Goal: Task Accomplishment & Management: Use online tool/utility

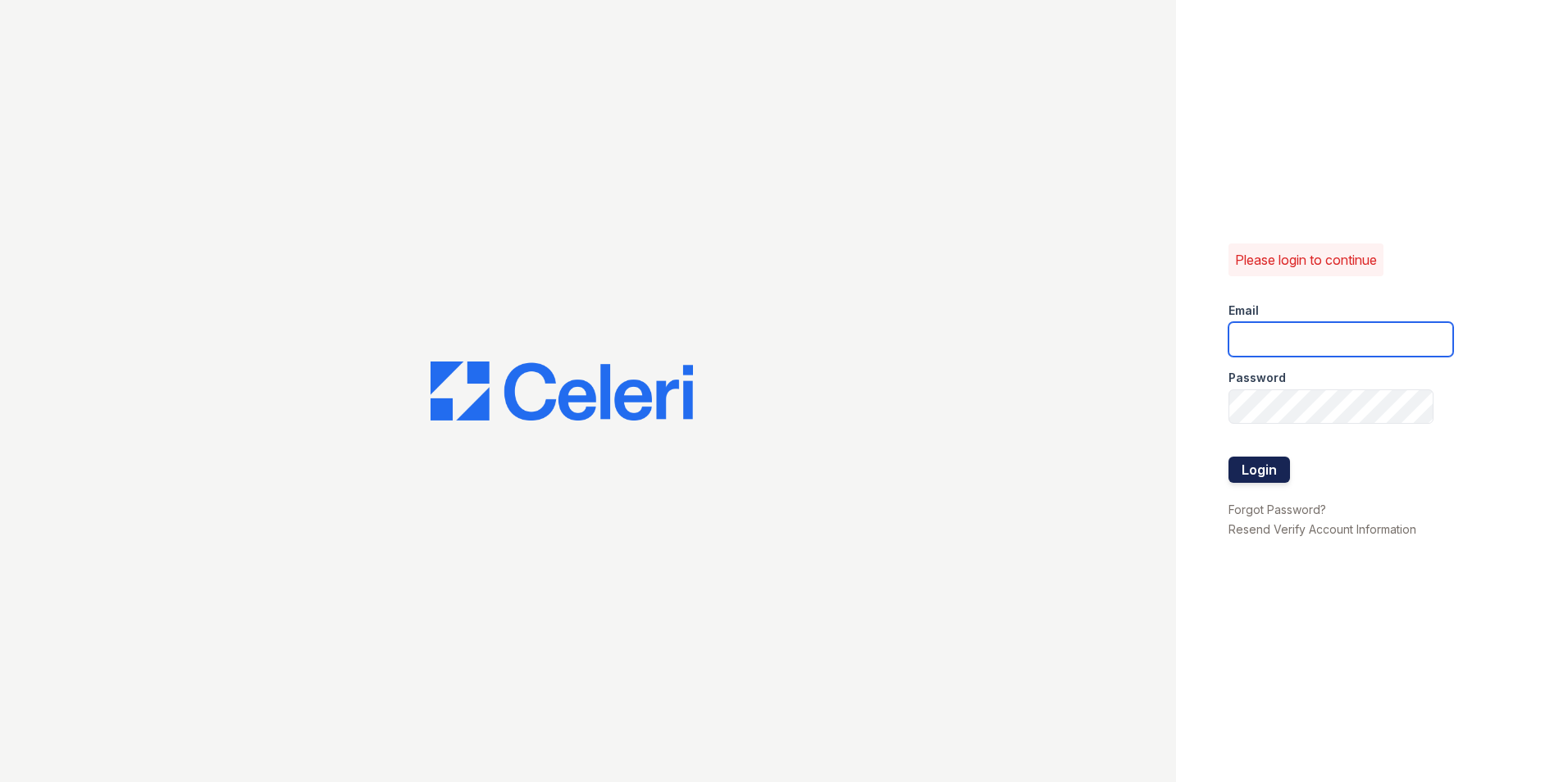
type input "[EMAIL_ADDRESS][DOMAIN_NAME]"
click at [1256, 467] on button "Login" at bounding box center [1259, 470] width 62 height 26
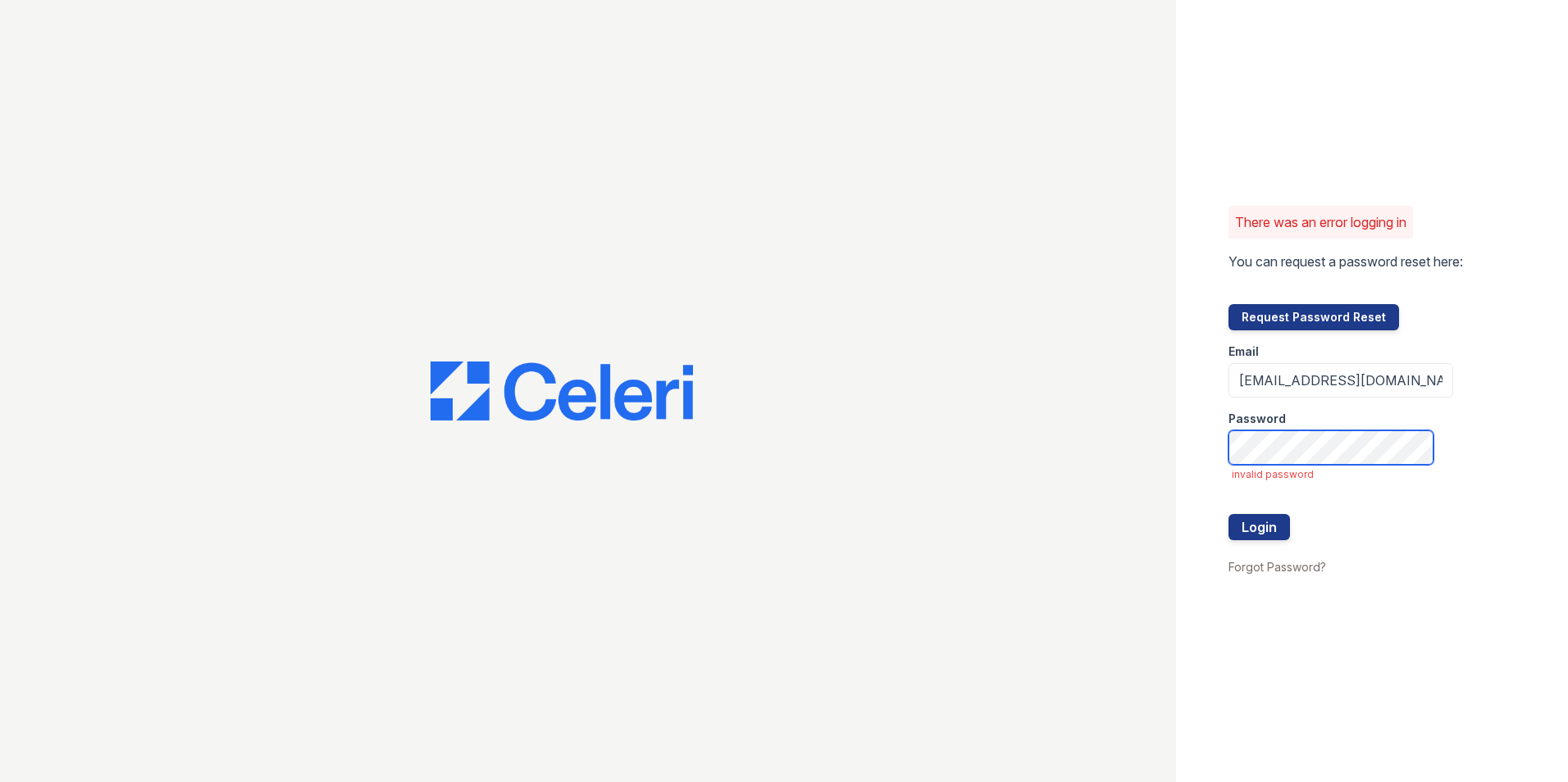
click at [1177, 467] on div "There was an error logging in You can request a password reset here: Request Pa…" at bounding box center [1373, 391] width 392 height 782
click at [1186, 473] on div "There was an error logging in You can request a password reset here: Request Pa…" at bounding box center [1373, 391] width 392 height 782
click at [1245, 530] on button "Login" at bounding box center [1259, 527] width 62 height 26
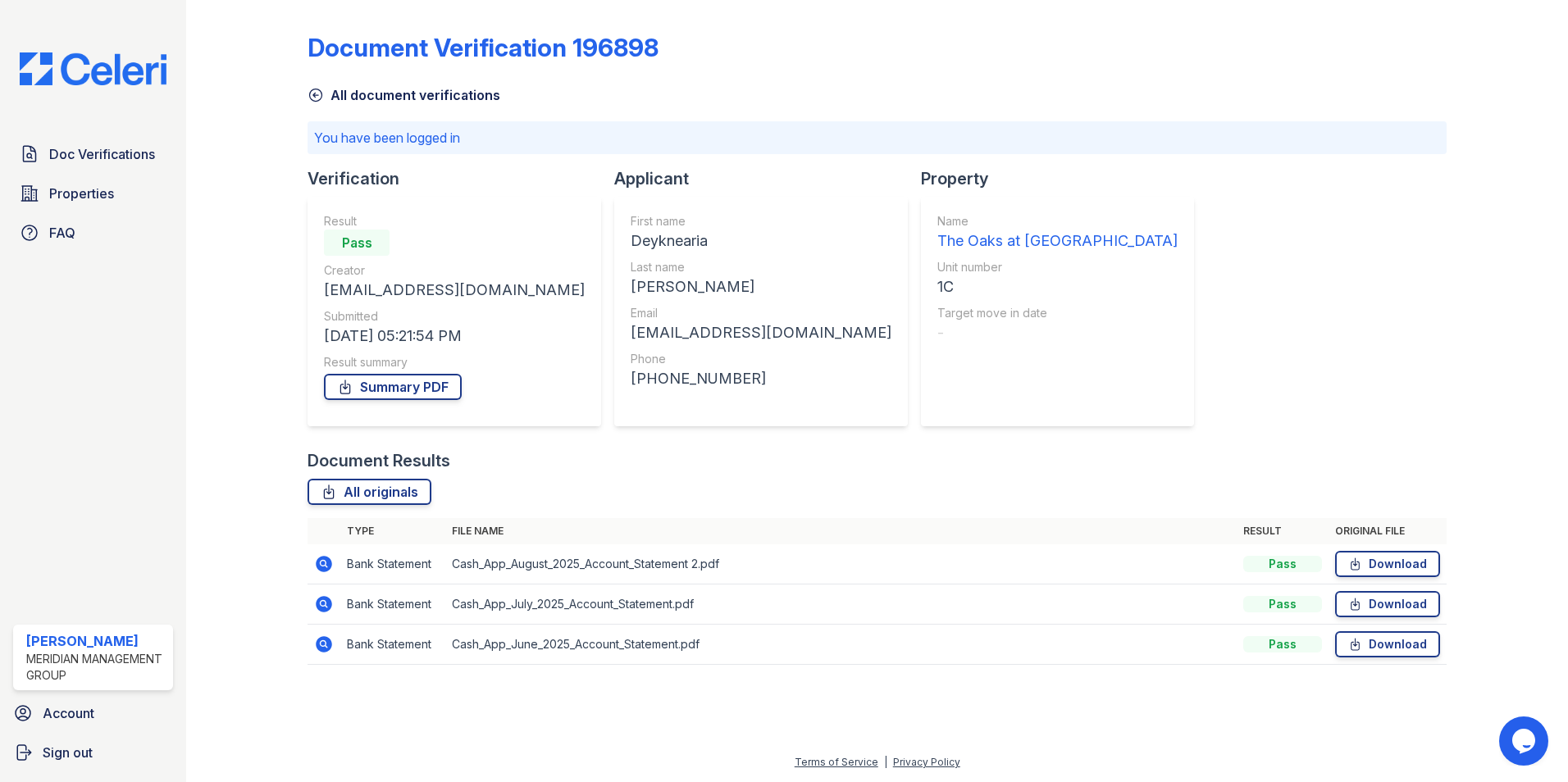
click at [310, 95] on icon at bounding box center [316, 95] width 17 height 17
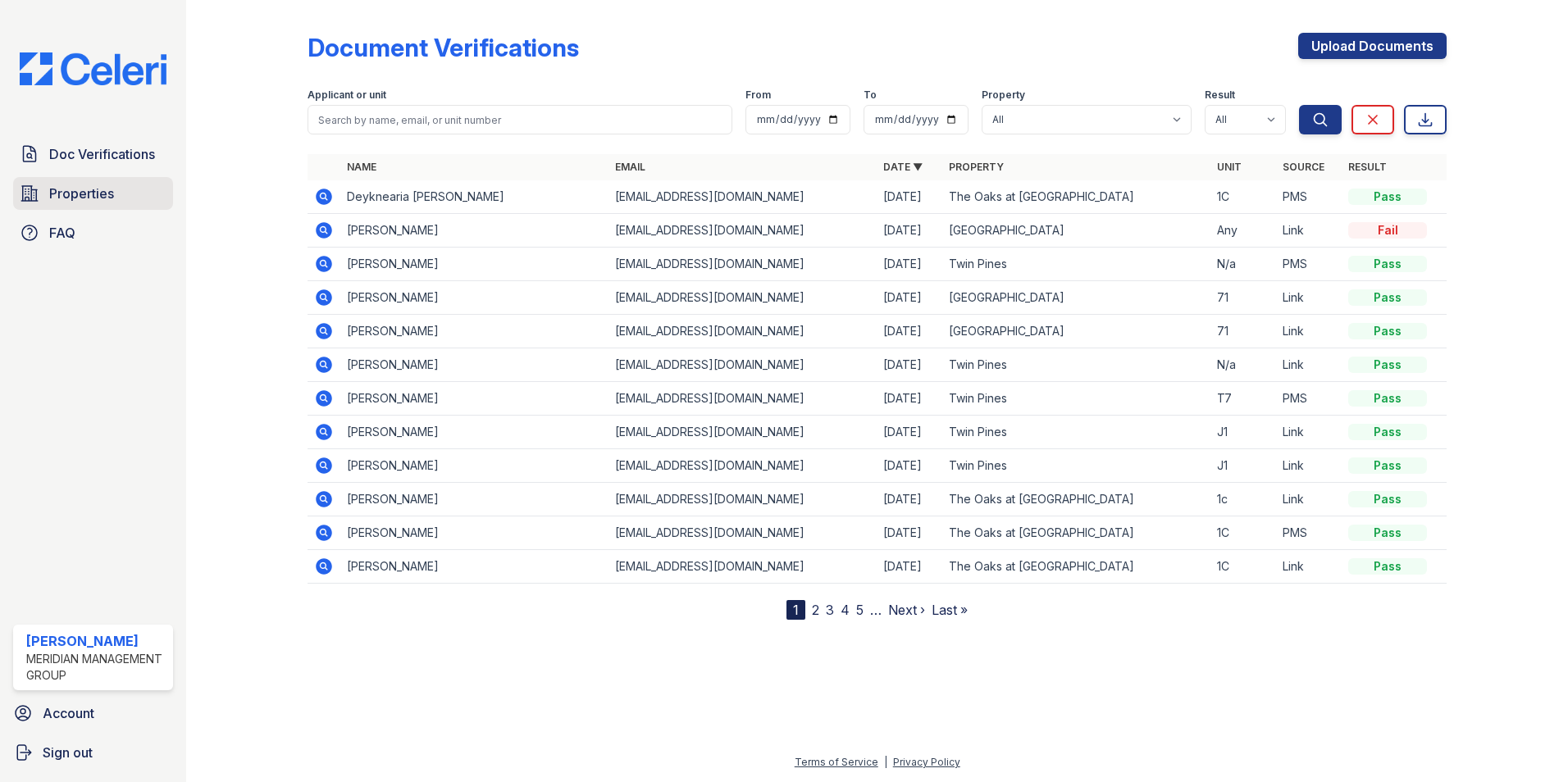
click at [76, 190] on span "Properties" at bounding box center [81, 193] width 64 height 19
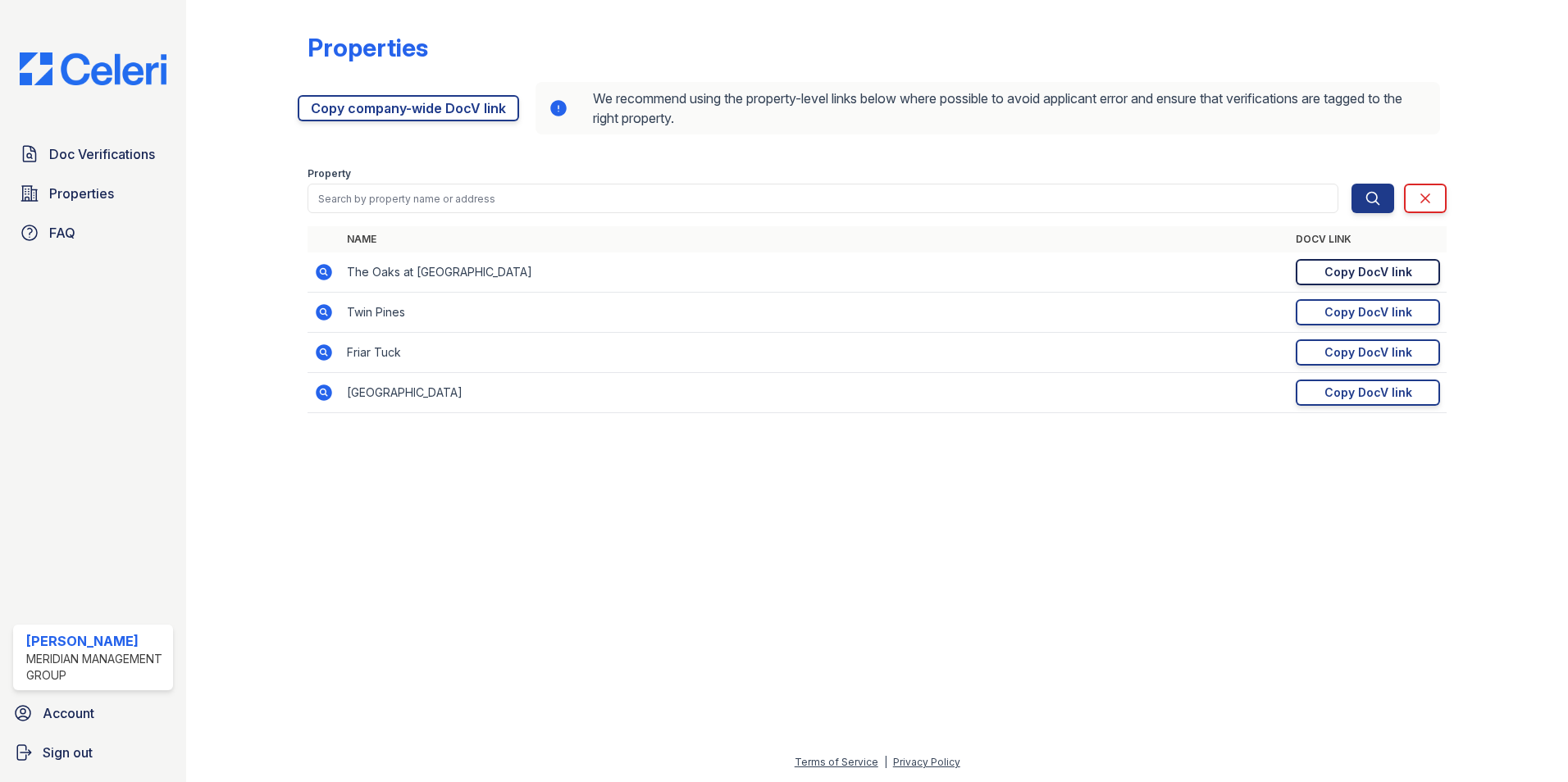
click at [1364, 269] on div "Copy DocV link" at bounding box center [1368, 273] width 88 height 17
click at [1399, 277] on div "Copy DocV link" at bounding box center [1368, 273] width 88 height 17
